Goal: Check status: Check status

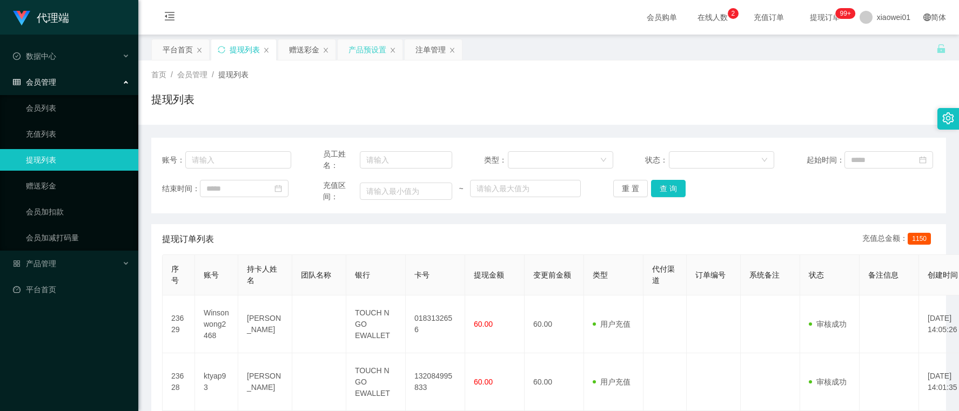
click at [358, 44] on div "产品预设置" at bounding box center [368, 49] width 38 height 21
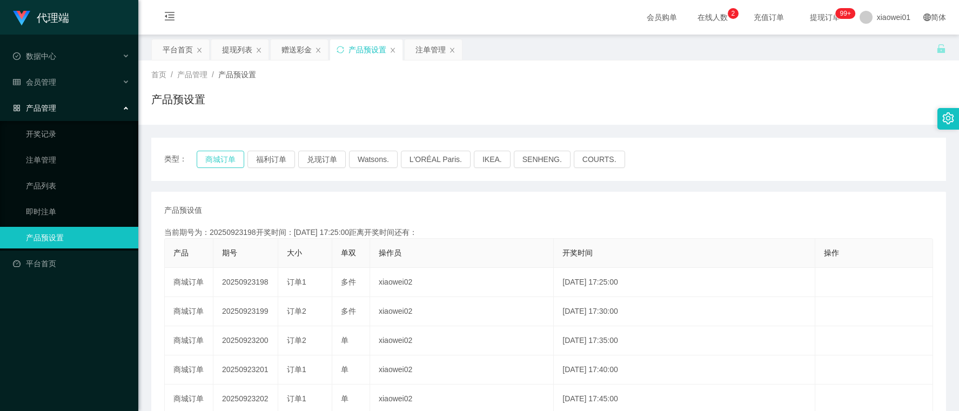
click at [214, 156] on button "商城订单" at bounding box center [221, 159] width 48 height 17
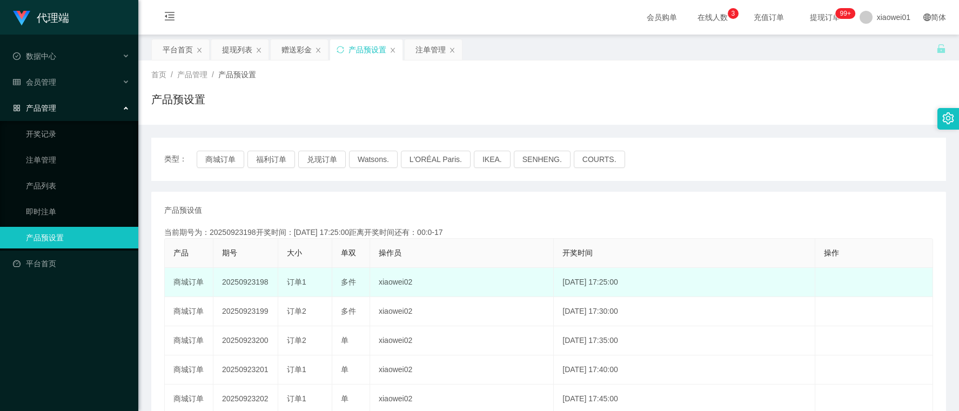
click at [247, 284] on td "20250923198" at bounding box center [245, 282] width 65 height 29
click at [247, 283] on td "20250923198" at bounding box center [245, 282] width 65 height 29
copy td "20250923198"
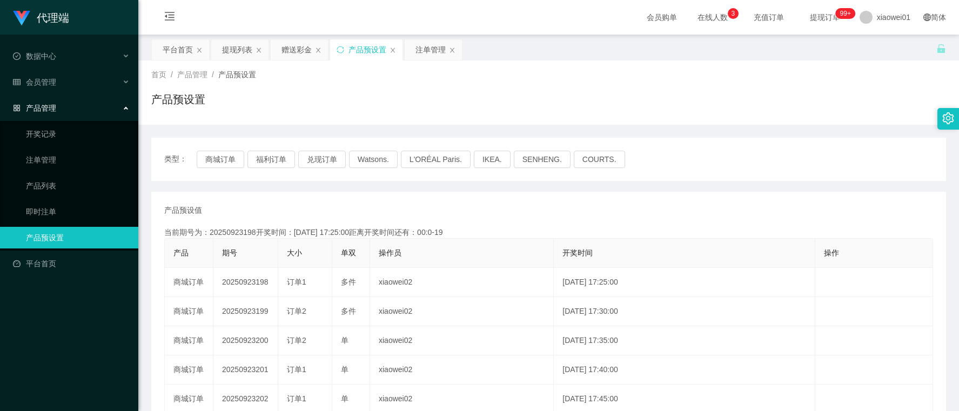
click at [597, 230] on div "当前期号为：20250923198开奖时间：[DATE] 17:25:00距离开奖时间还有：00:0-19" at bounding box center [548, 232] width 769 height 11
click at [211, 163] on button "商城订单" at bounding box center [221, 159] width 48 height 17
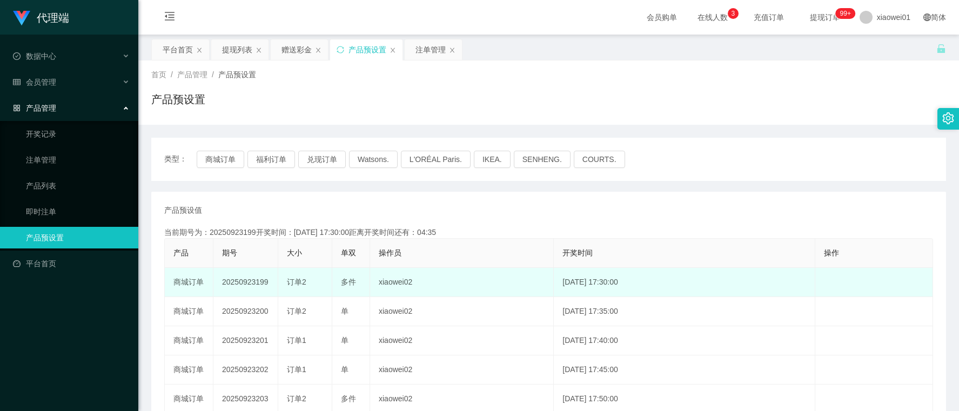
click at [240, 289] on td "20250923199" at bounding box center [245, 282] width 65 height 29
copy td "20250923199"
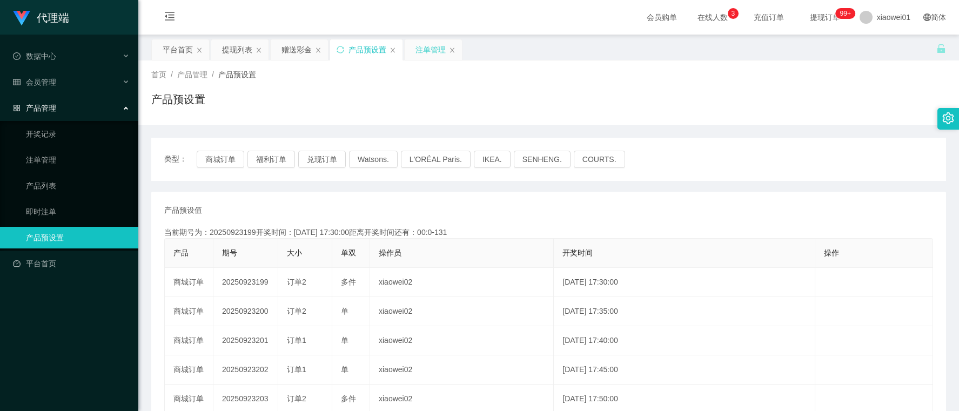
click at [419, 48] on div "注单管理" at bounding box center [431, 49] width 30 height 21
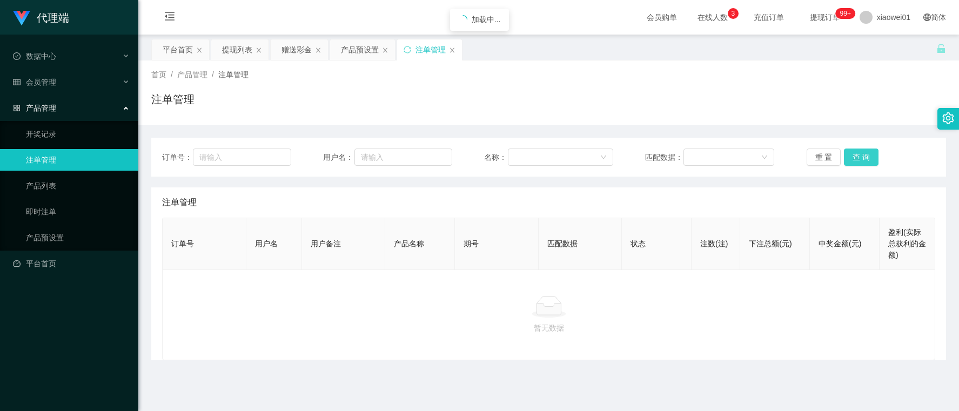
click at [859, 155] on button "查 询" at bounding box center [861, 157] width 35 height 17
click at [859, 155] on div "重 置 查 询" at bounding box center [871, 157] width 129 height 17
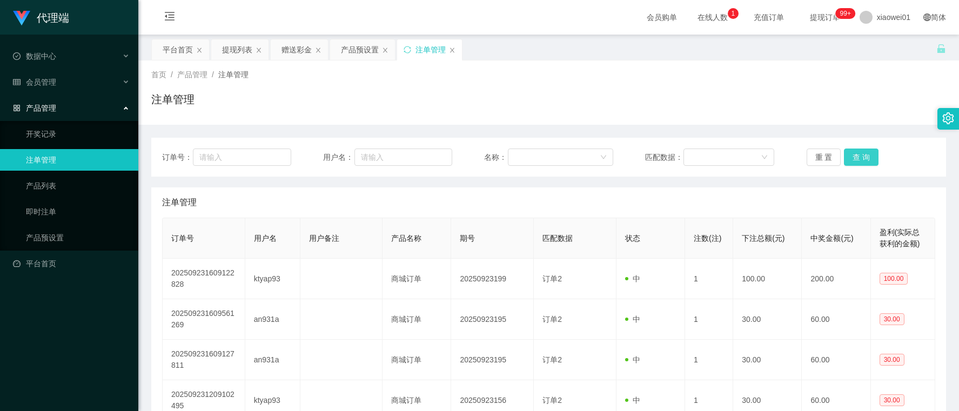
click at [862, 149] on button "查 询" at bounding box center [861, 157] width 35 height 17
click at [303, 54] on div "赠送彩金" at bounding box center [297, 49] width 30 height 21
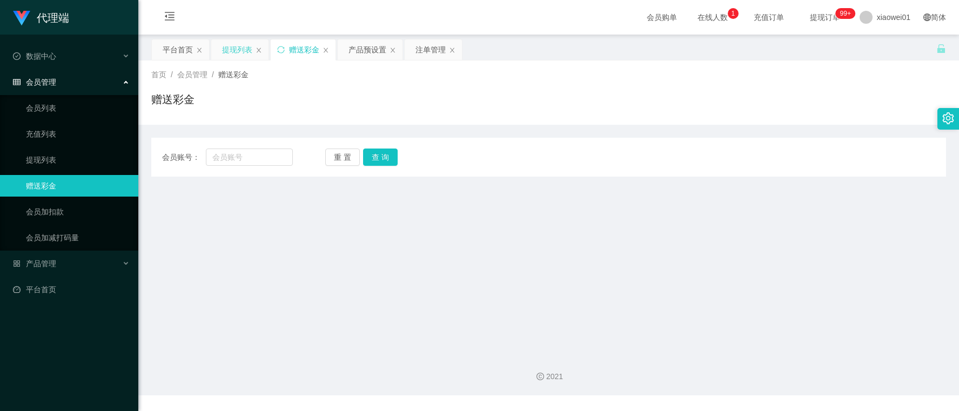
click at [246, 56] on div "提现列表" at bounding box center [237, 49] width 30 height 21
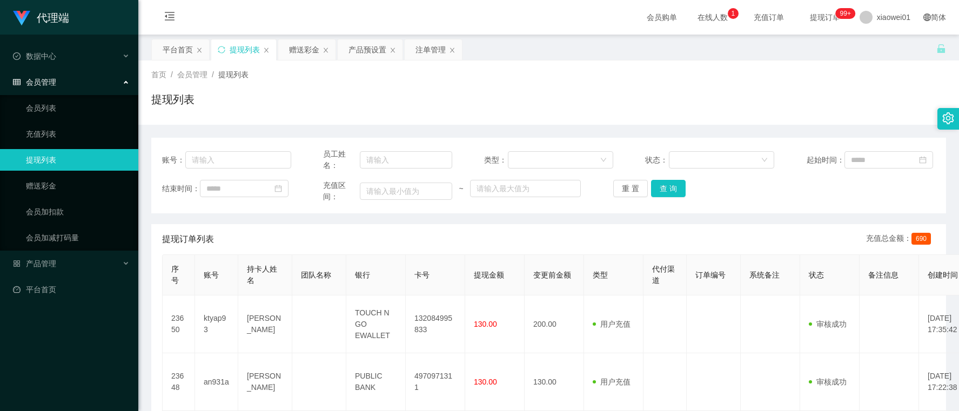
click at [687, 187] on div "重 置 查 询" at bounding box center [677, 188] width 129 height 17
click at [674, 188] on button "查 询" at bounding box center [668, 188] width 35 height 17
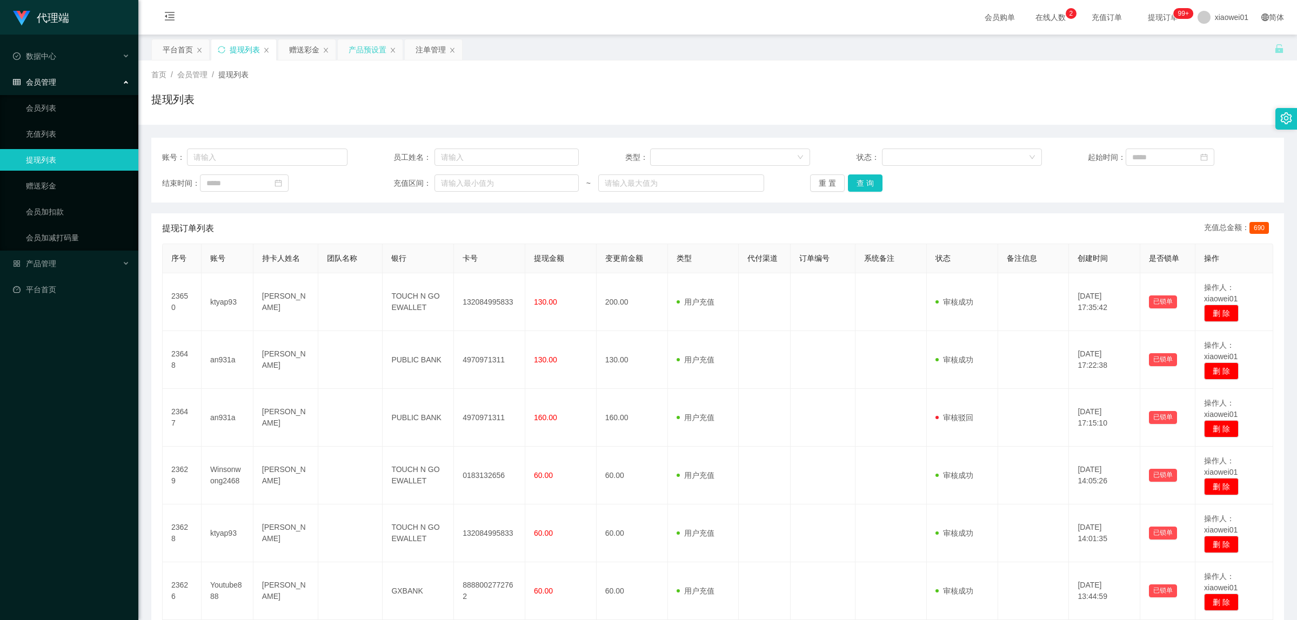
click at [376, 45] on div "产品预设置" at bounding box center [368, 49] width 38 height 21
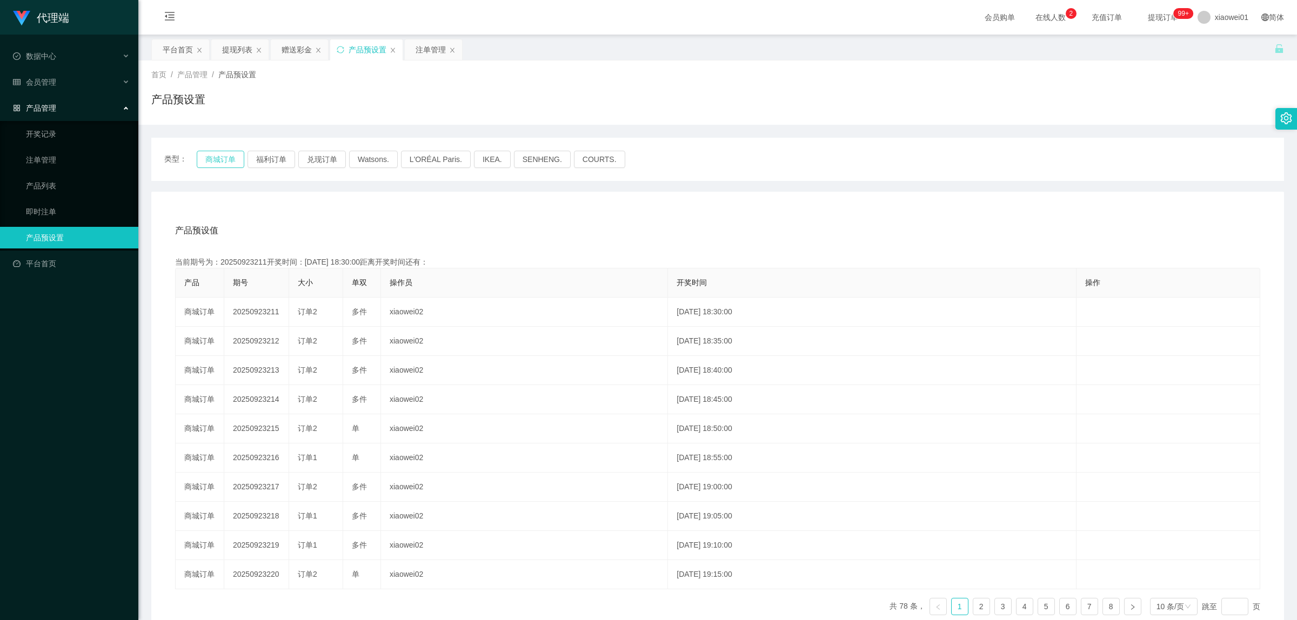
click at [211, 155] on button "商城订单" at bounding box center [221, 159] width 48 height 17
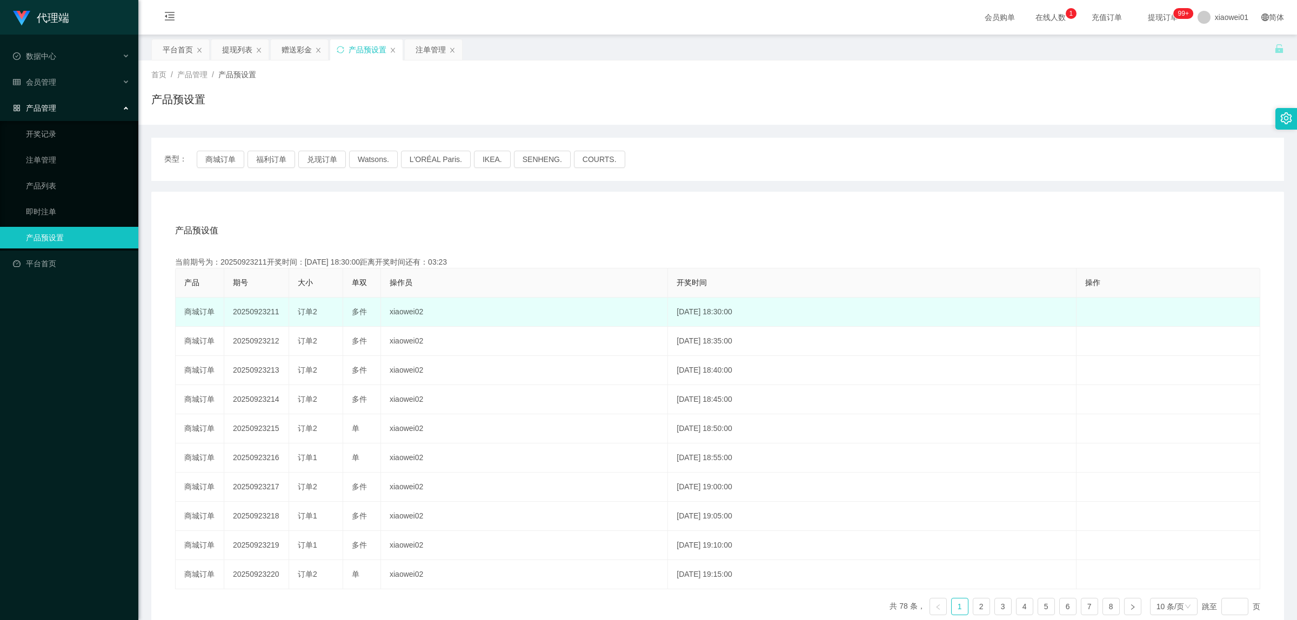
click at [263, 313] on td "20250923211" at bounding box center [256, 312] width 65 height 29
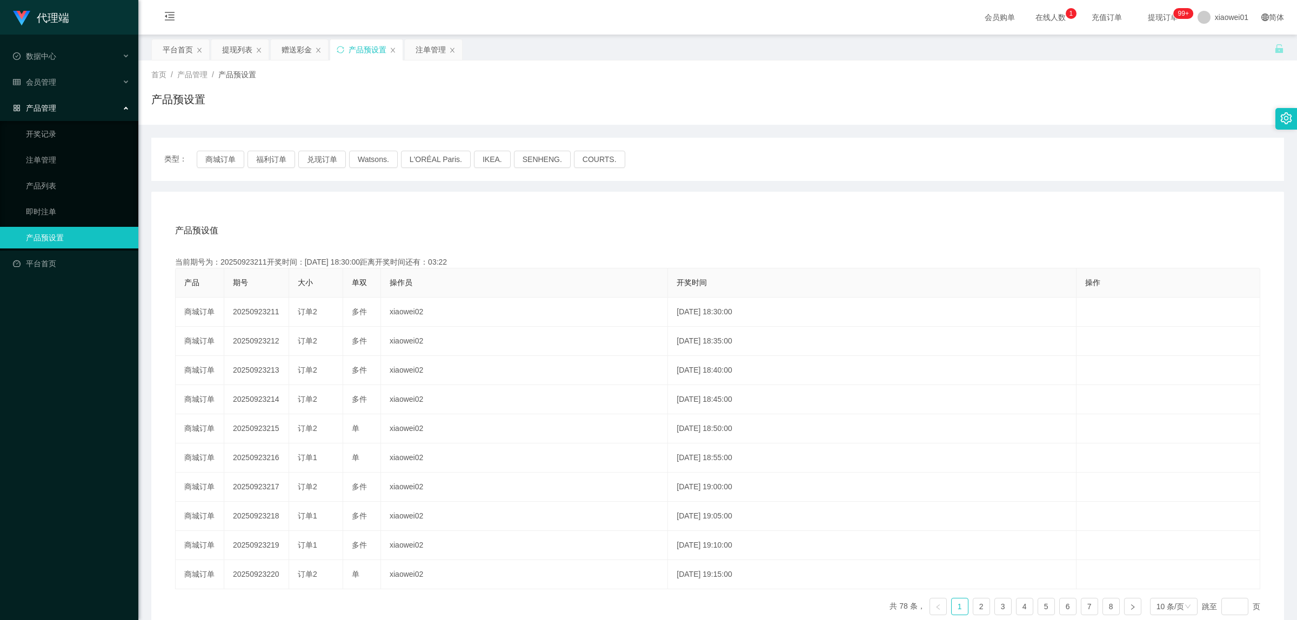
copy td "20250923211"
click at [417, 45] on div "注单管理" at bounding box center [431, 49] width 30 height 21
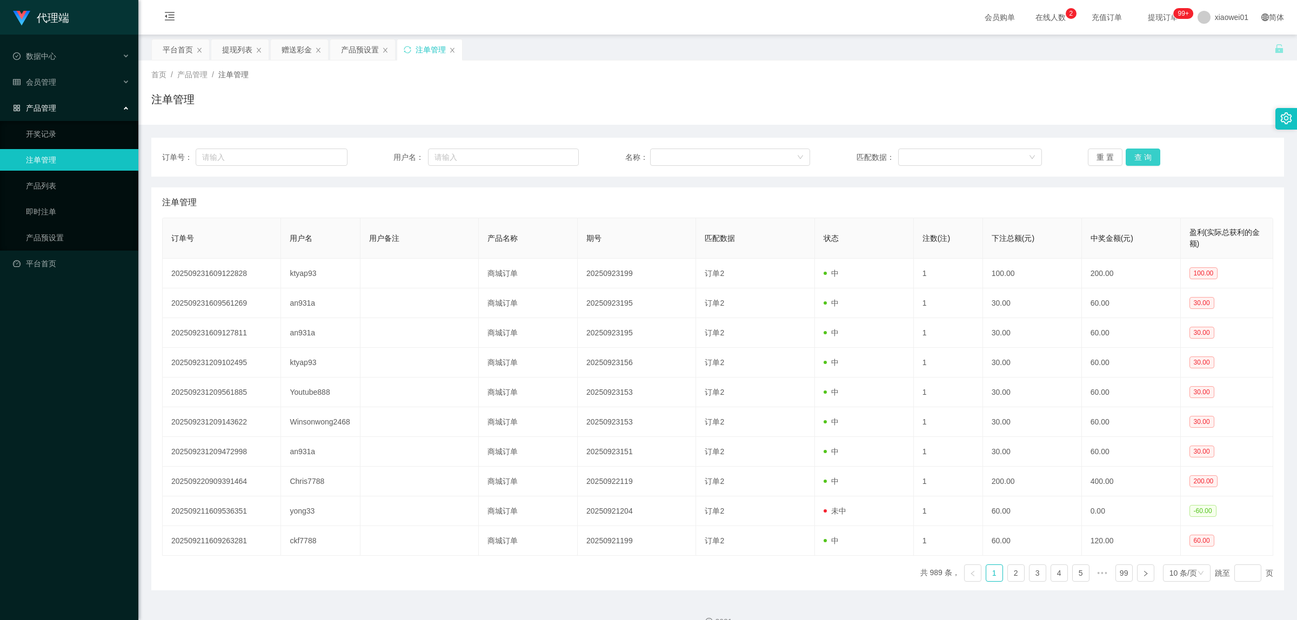
click at [959, 154] on button "查 询" at bounding box center [1142, 157] width 35 height 17
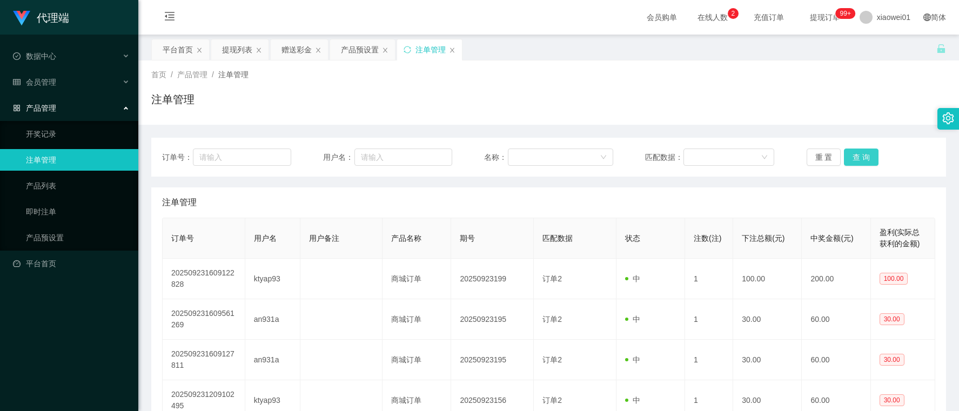
click at [861, 150] on button "查 询" at bounding box center [861, 157] width 35 height 17
click at [365, 42] on div "产品预设置" at bounding box center [360, 49] width 38 height 21
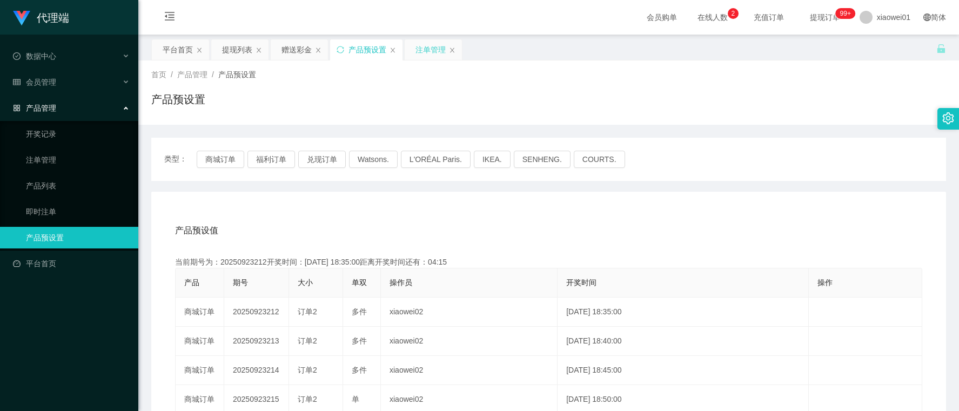
click at [430, 48] on div "注单管理" at bounding box center [431, 49] width 30 height 21
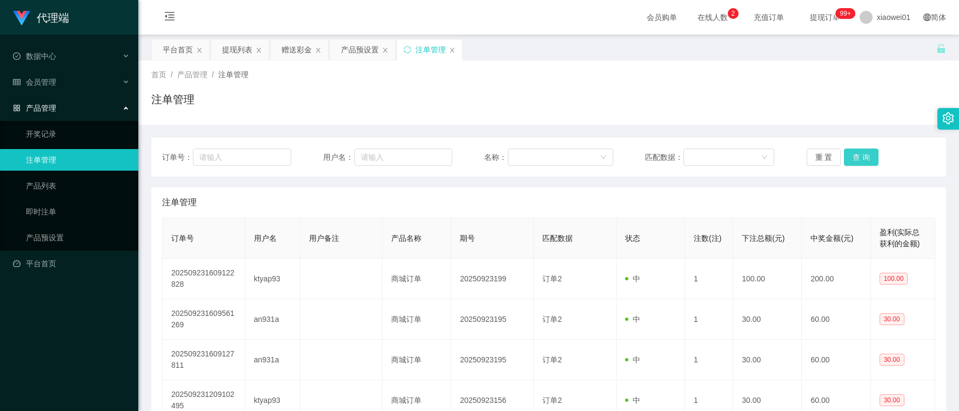
click at [855, 158] on button "查 询" at bounding box center [861, 157] width 35 height 17
click at [851, 149] on button "查 询" at bounding box center [861, 157] width 35 height 17
click at [855, 160] on button "查 询" at bounding box center [861, 157] width 35 height 17
click at [858, 156] on button "查 询" at bounding box center [861, 157] width 35 height 17
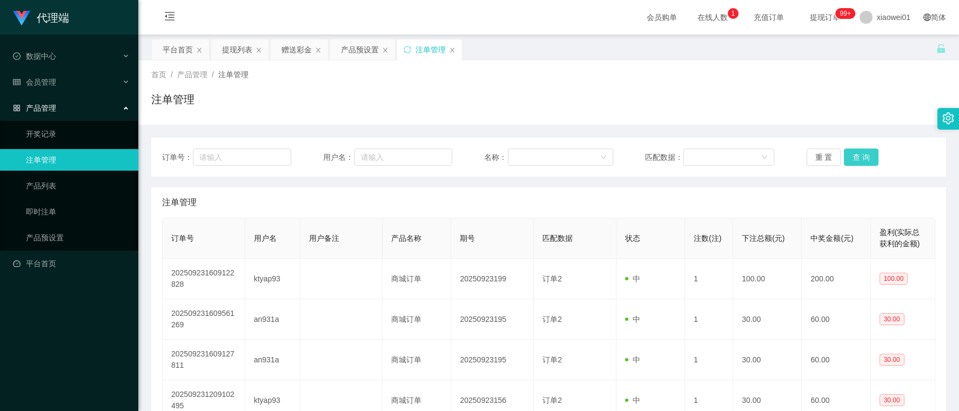
click at [858, 156] on button "查 询" at bounding box center [861, 157] width 35 height 17
click at [859, 155] on button "查 询" at bounding box center [861, 157] width 35 height 17
click at [863, 164] on button "查 询" at bounding box center [861, 157] width 35 height 17
